Goal: Transaction & Acquisition: Purchase product/service

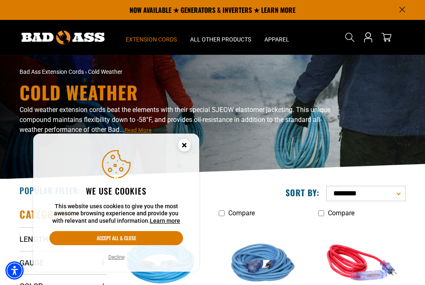
click at [182, 148] on circle "Close this option" at bounding box center [184, 145] width 12 height 12
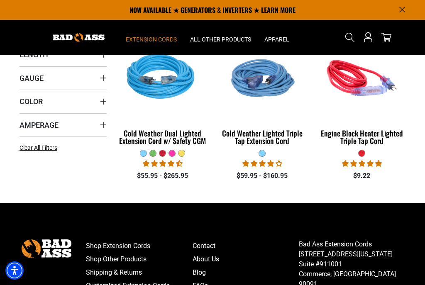
scroll to position [184, 0]
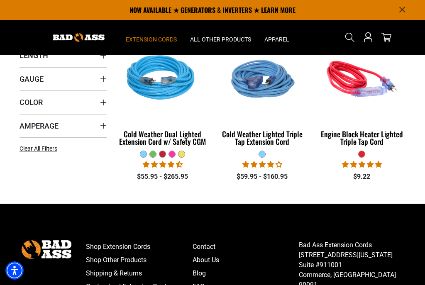
click at [161, 138] on div "Cold Weather Dual Lighted Extension Cord w/ Safety CGM" at bounding box center [162, 137] width 87 height 15
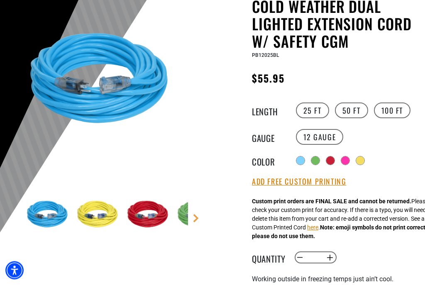
scroll to position [92, 0]
click at [348, 115] on label "50 FT" at bounding box center [351, 110] width 33 height 16
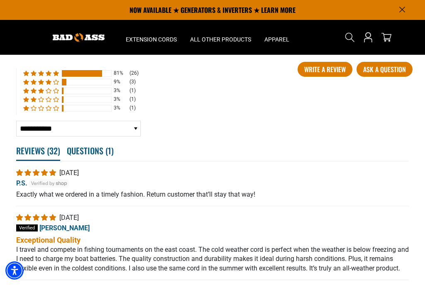
scroll to position [1469, 0]
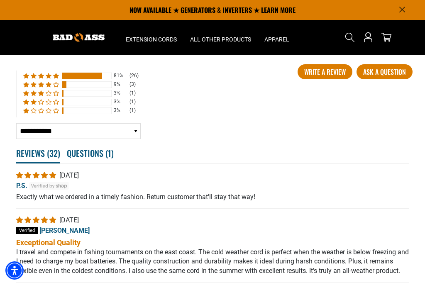
click at [32, 113] on span "3% (1) reviews with 1 star rating" at bounding box center [34, 110] width 7 height 5
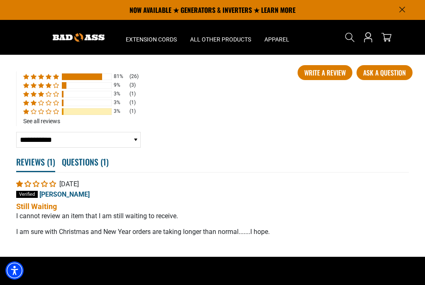
scroll to position [1465, 0]
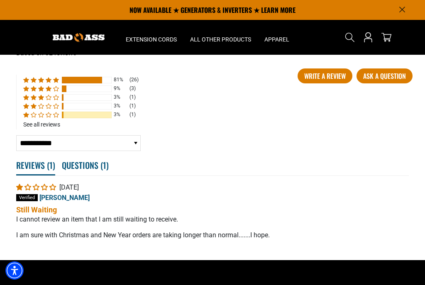
click at [36, 100] on span "3% (1) reviews with 3 star rating" at bounding box center [34, 97] width 7 height 5
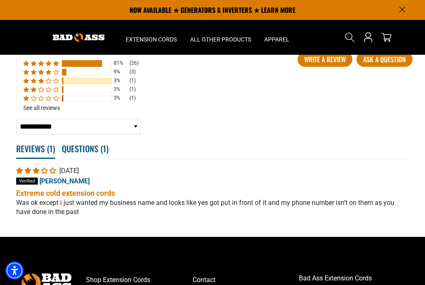
scroll to position [1481, 0]
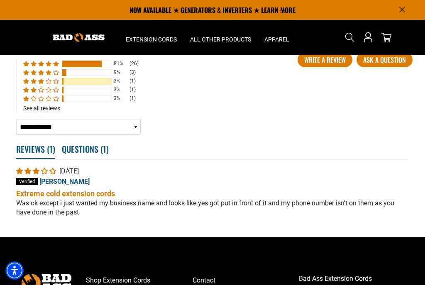
click at [44, 75] on span "9% (3) reviews with 4 star rating" at bounding box center [41, 72] width 7 height 5
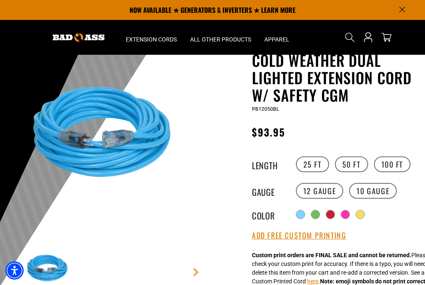
scroll to position [0, 0]
